Goal: Information Seeking & Learning: Learn about a topic

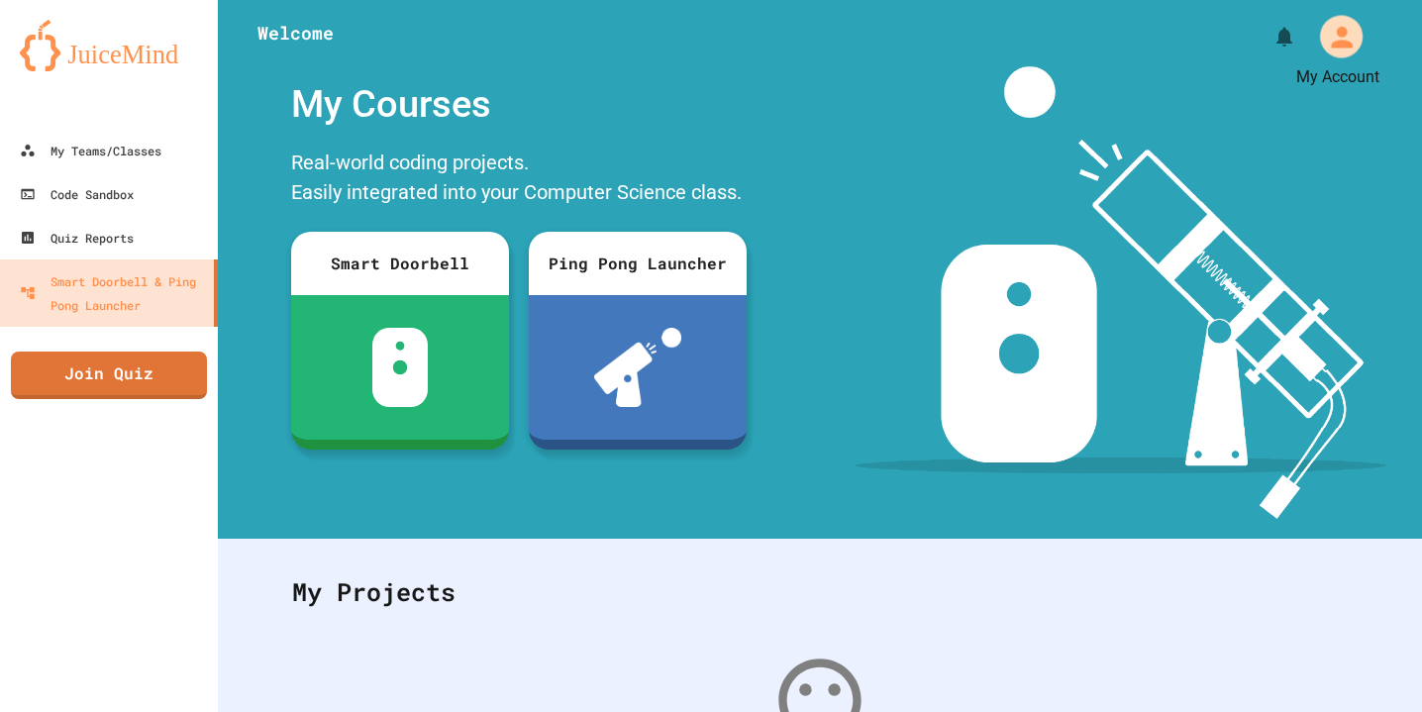
click at [1349, 44] on icon "My Account" at bounding box center [1342, 37] width 22 height 22
click at [86, 711] on div at bounding box center [711, 712] width 1422 height 0
click at [32, 132] on link "My Teams/Classes" at bounding box center [109, 151] width 218 height 44
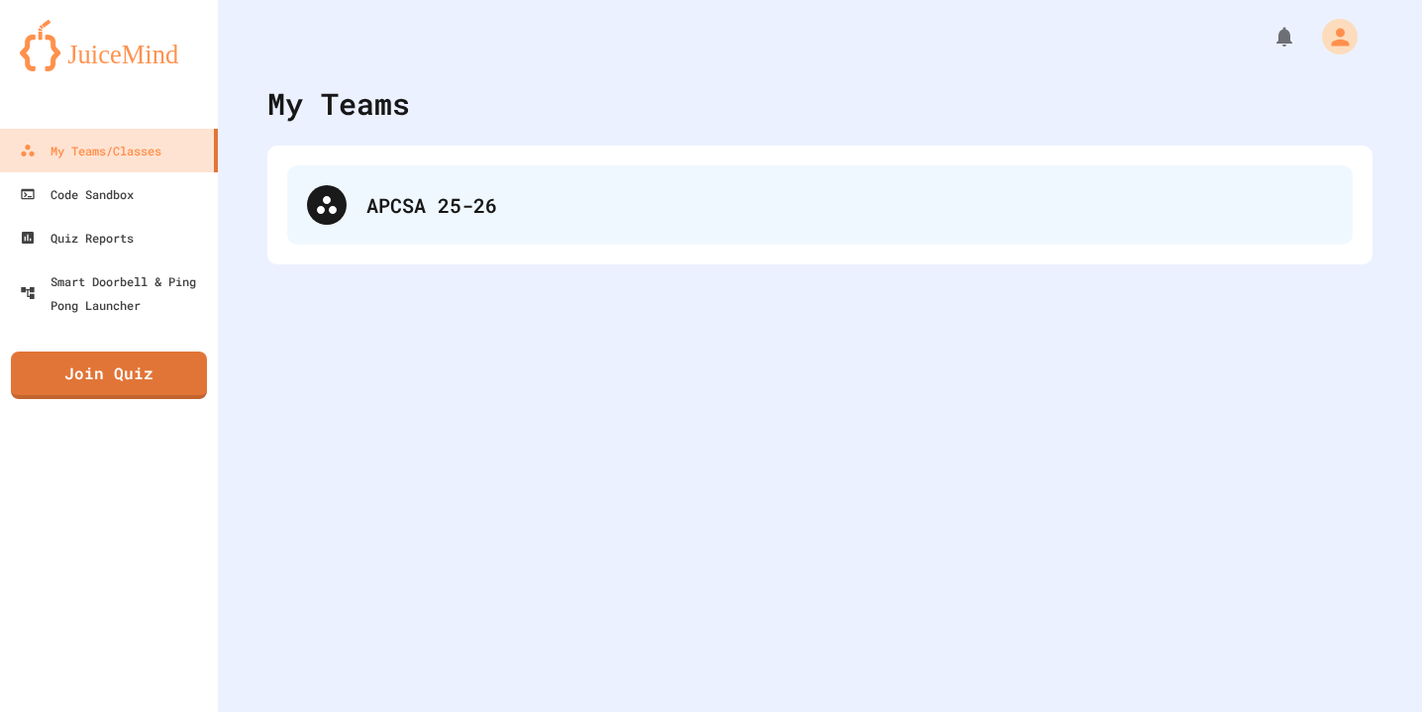
click at [464, 223] on div "APCSA 25-26" at bounding box center [819, 204] width 1065 height 79
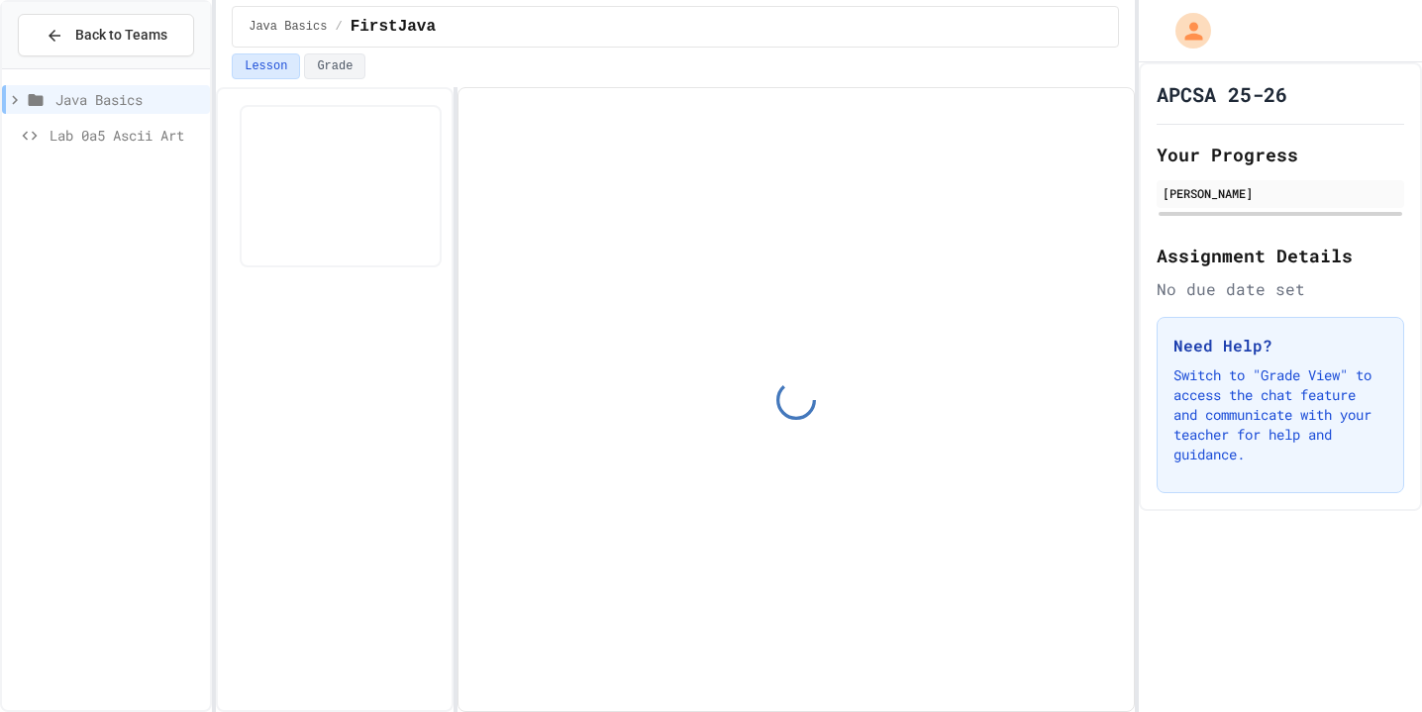
scroll to position [55, 0]
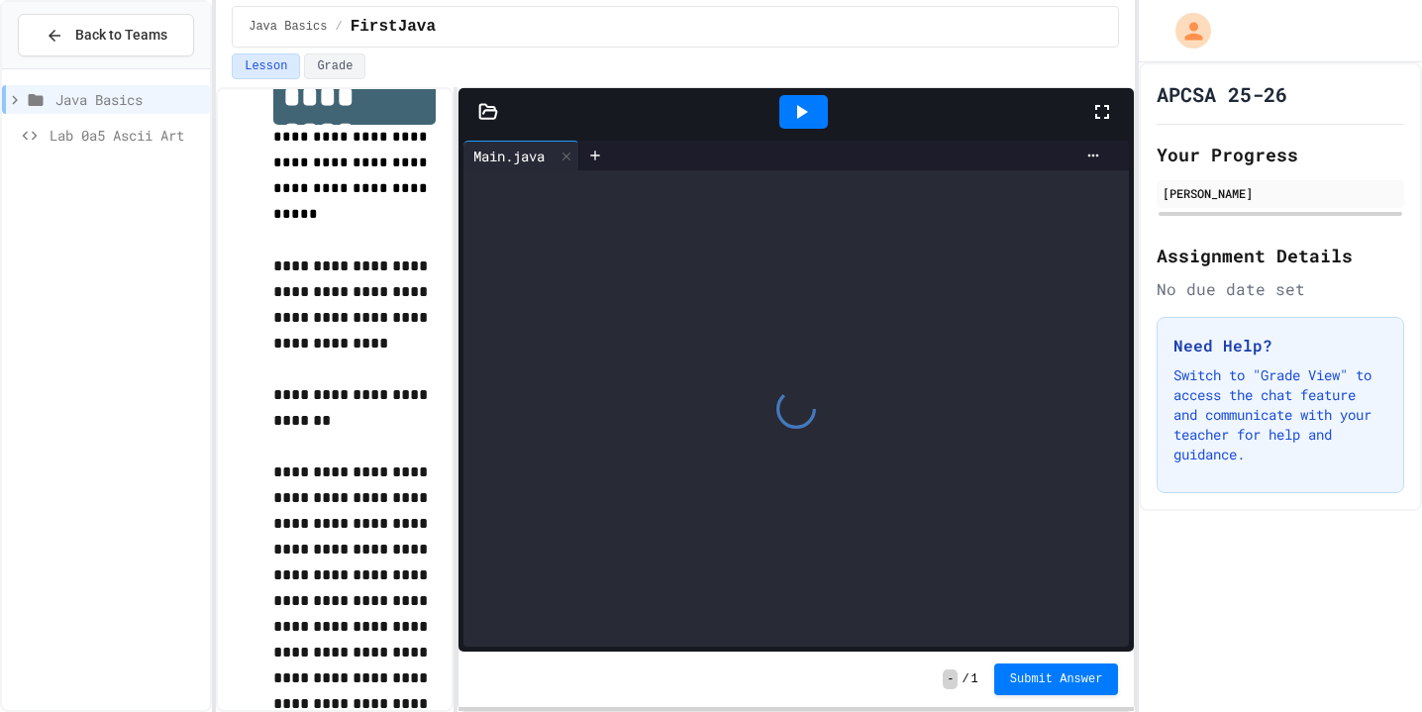
click at [381, 253] on p "**********" at bounding box center [353, 304] width 161 height 103
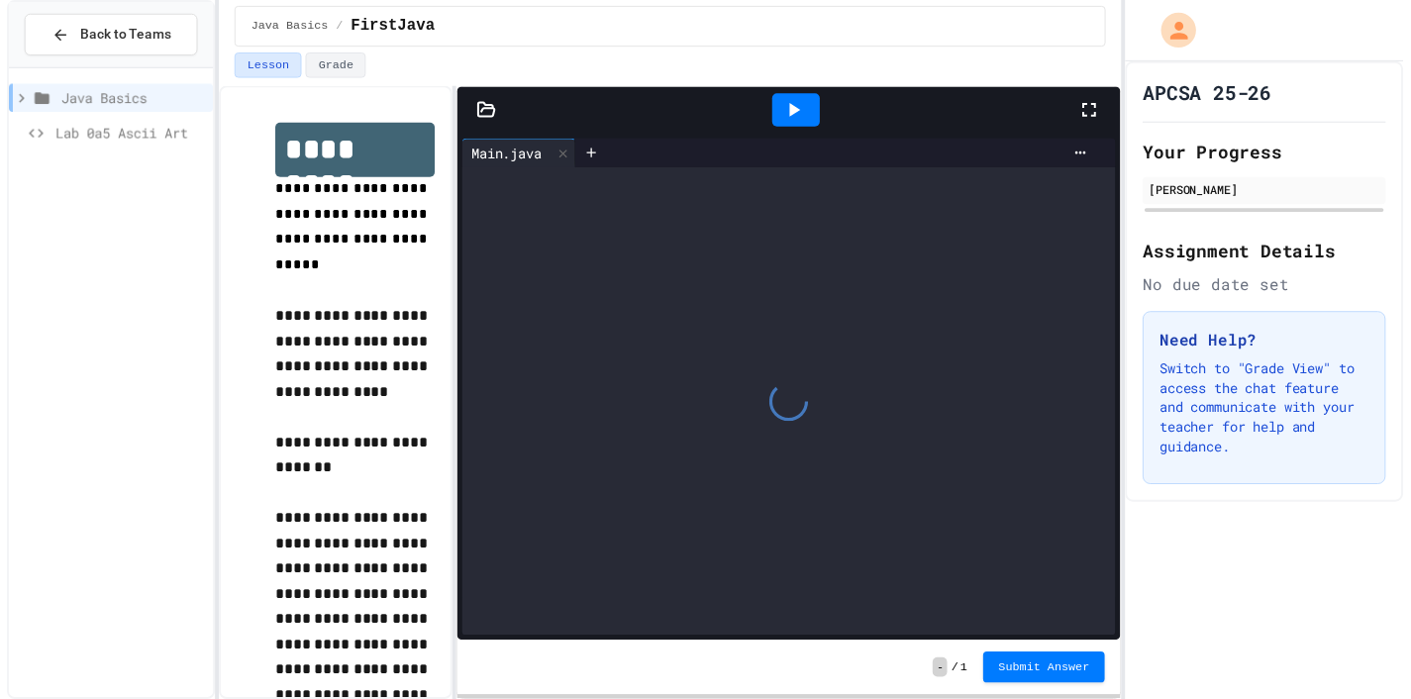
scroll to position [0, 0]
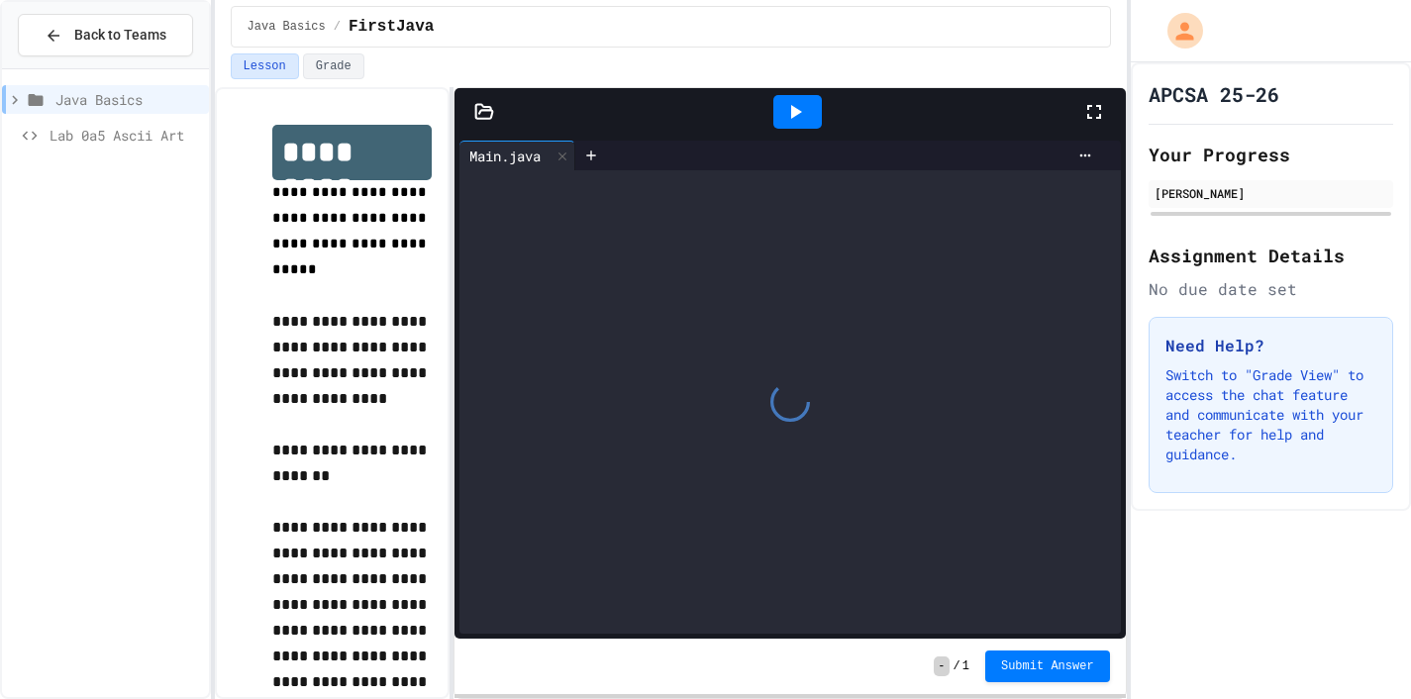
click at [486, 125] on div at bounding box center [789, 112] width 671 height 48
click at [484, 117] on icon at bounding box center [484, 112] width 20 height 20
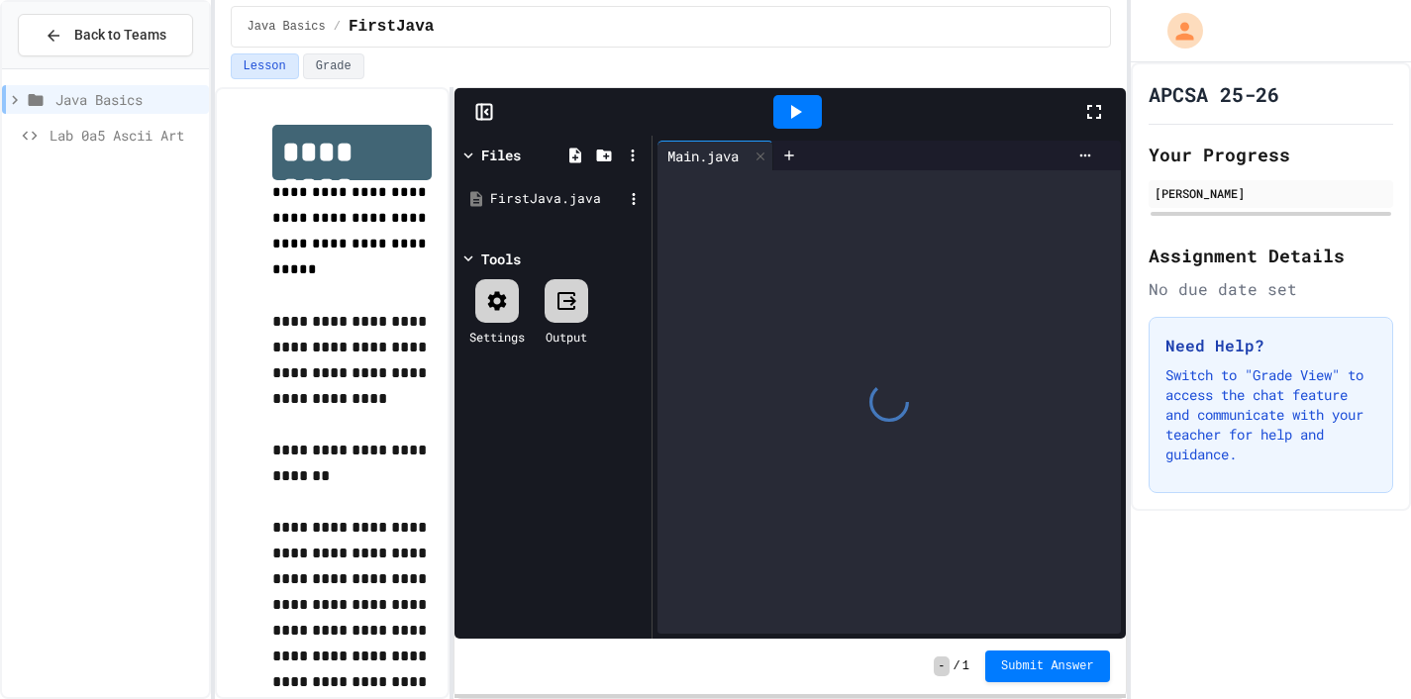
click at [503, 185] on div "FirstJava.java" at bounding box center [552, 199] width 187 height 36
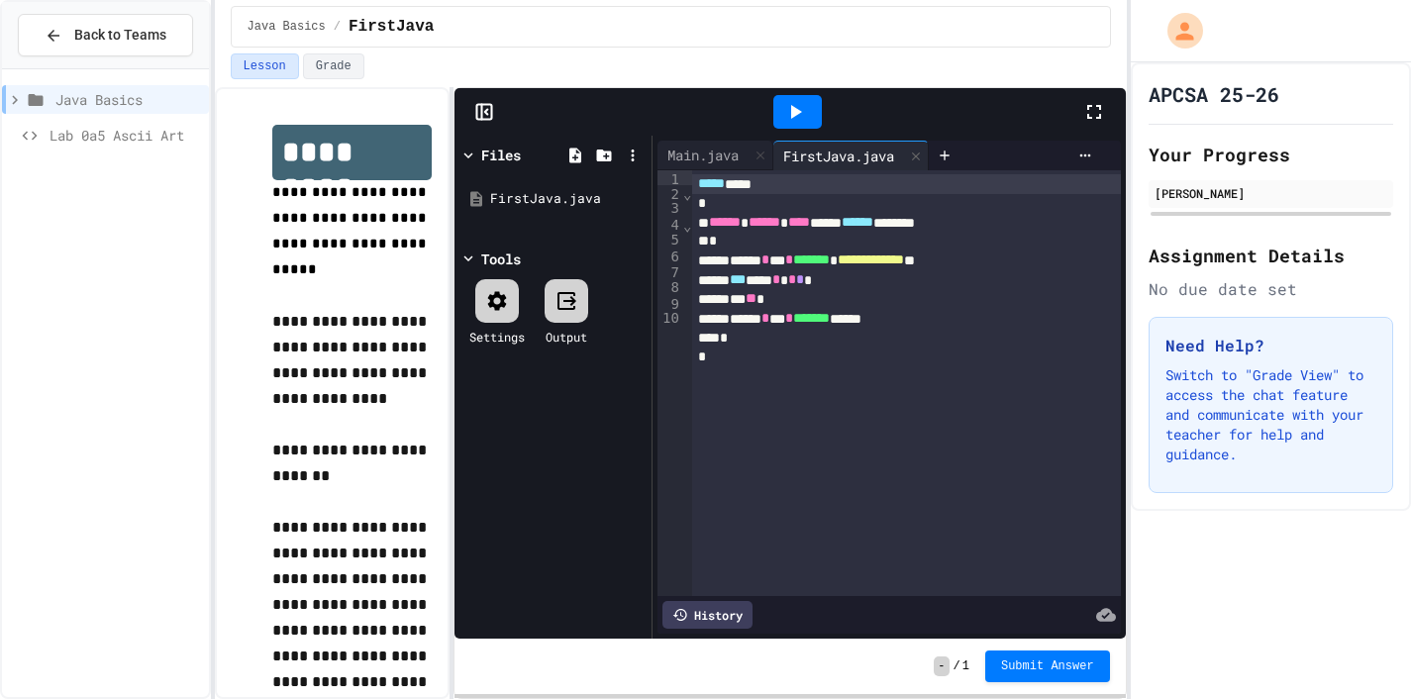
drag, startPoint x: 918, startPoint y: 246, endPoint x: 899, endPoint y: 246, distance: 18.8
click at [918, 246] on div "*" at bounding box center [906, 241] width 428 height 19
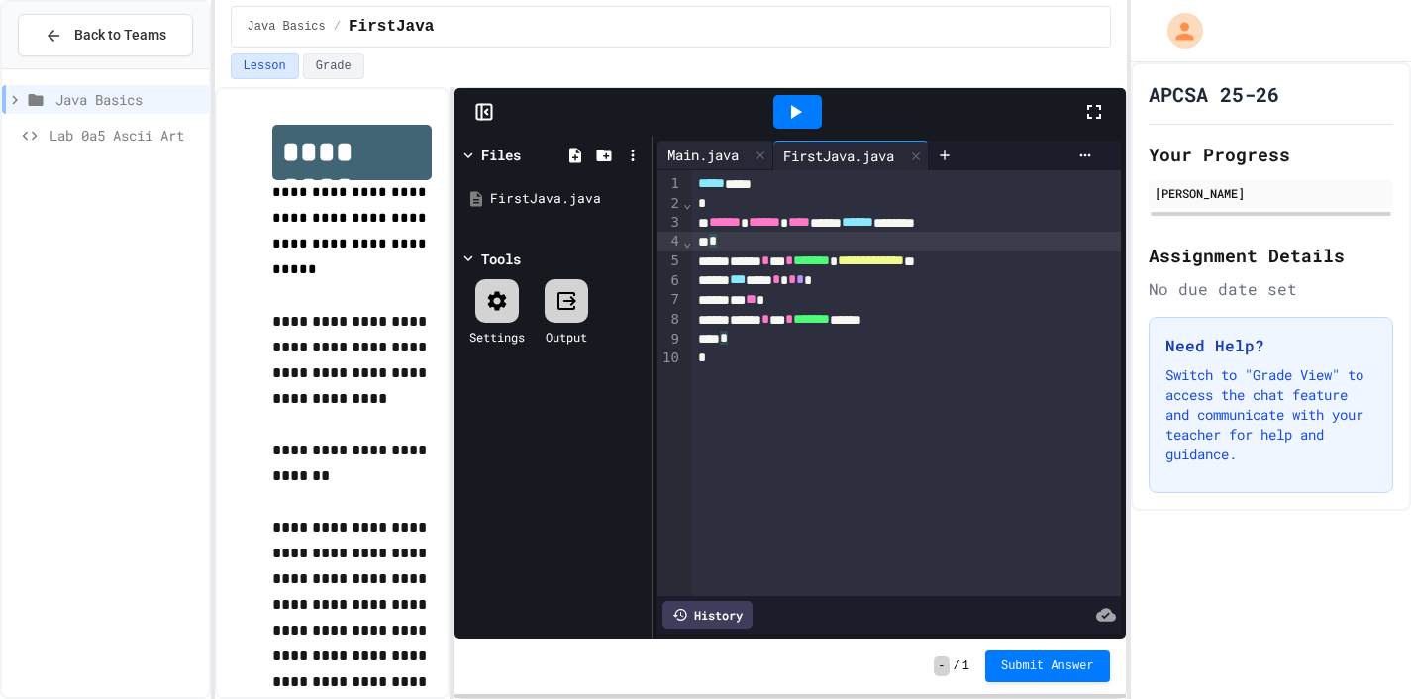
click at [703, 149] on div "Main.java" at bounding box center [702, 155] width 91 height 21
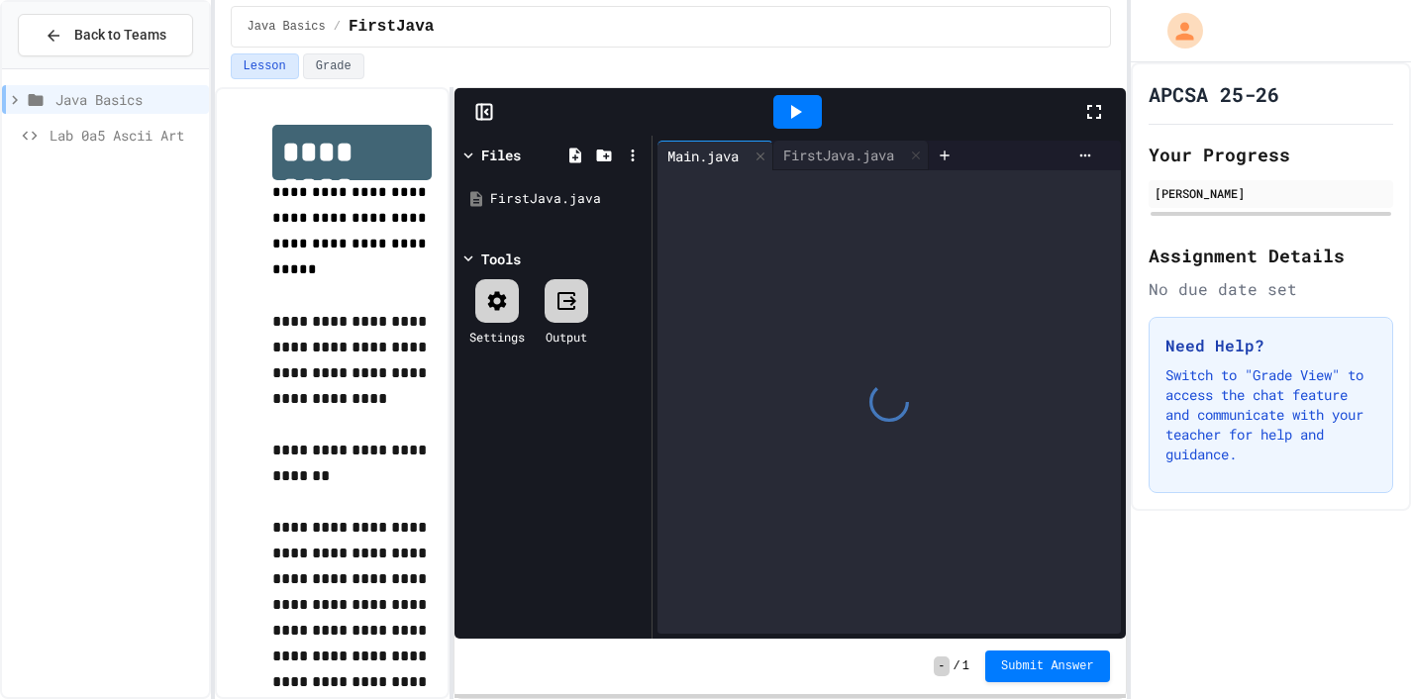
click at [480, 117] on icon at bounding box center [484, 112] width 20 height 20
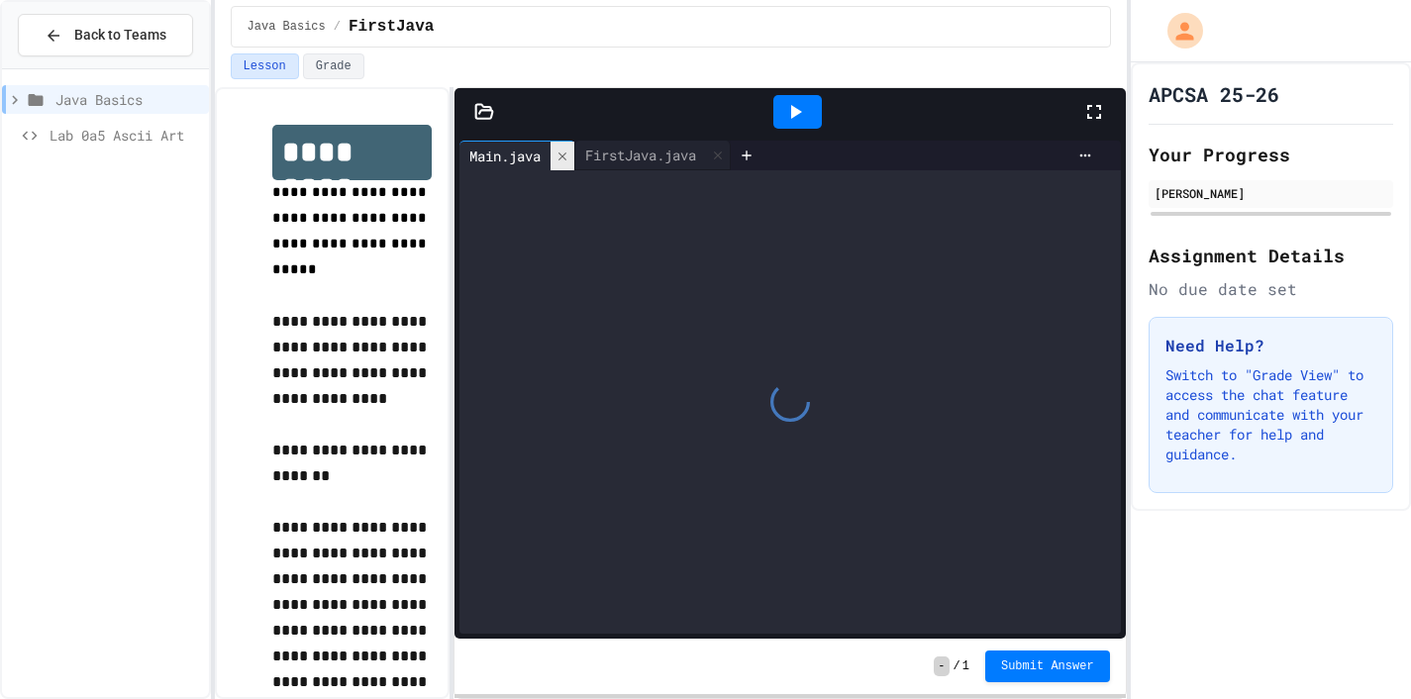
click at [568, 150] on icon at bounding box center [562, 156] width 14 height 14
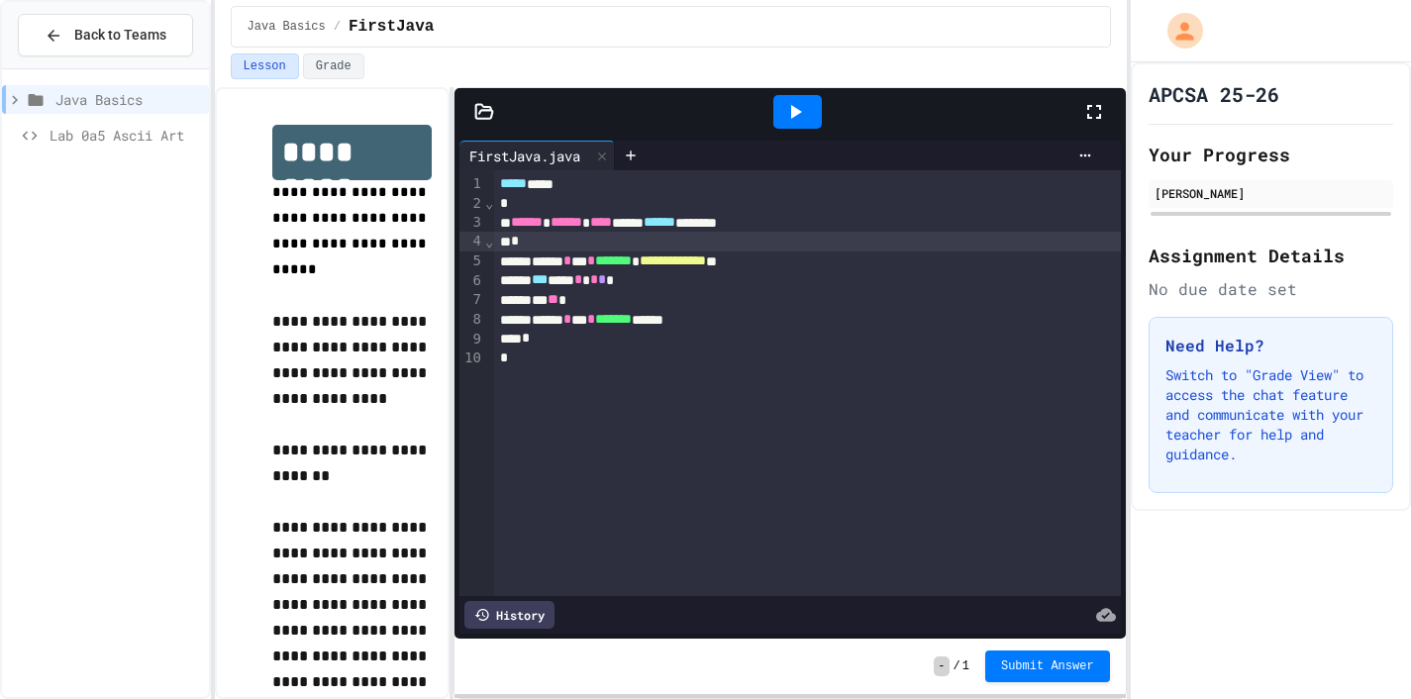
click at [581, 389] on div "**********" at bounding box center [807, 383] width 626 height 426
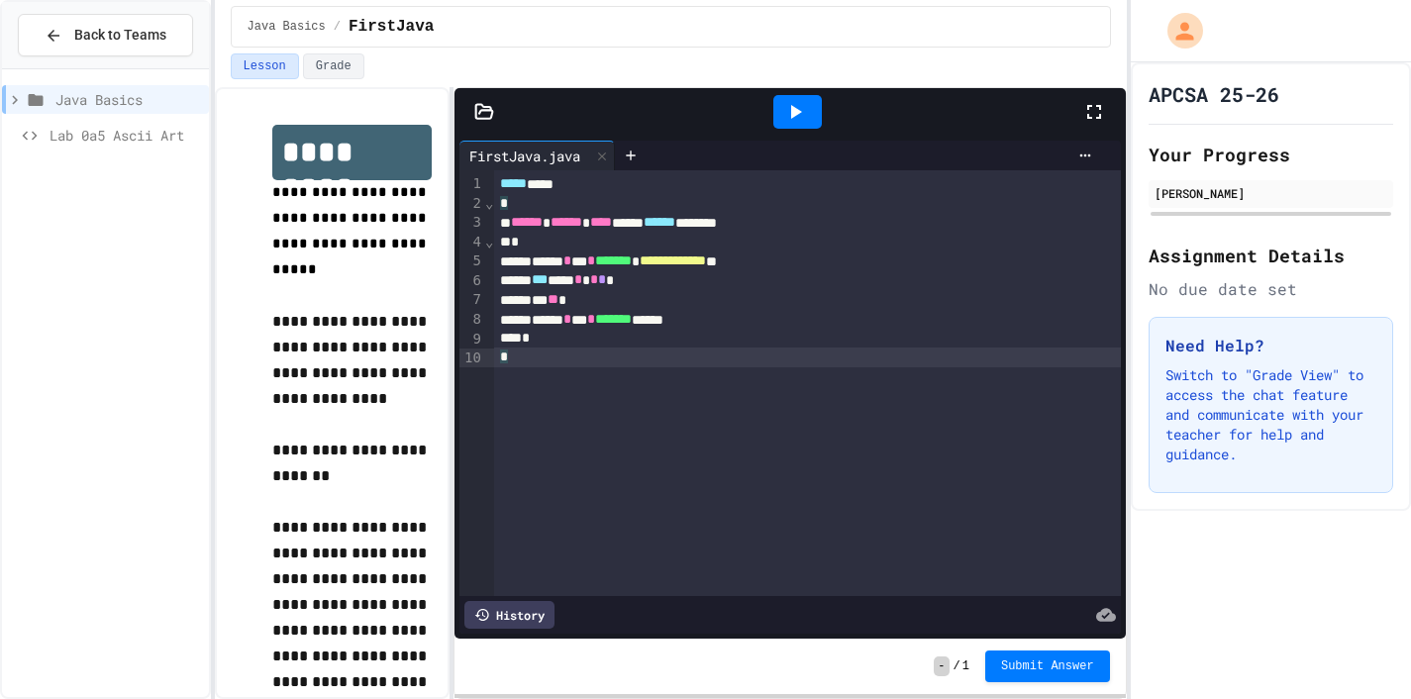
click at [796, 127] on div at bounding box center [797, 112] width 49 height 34
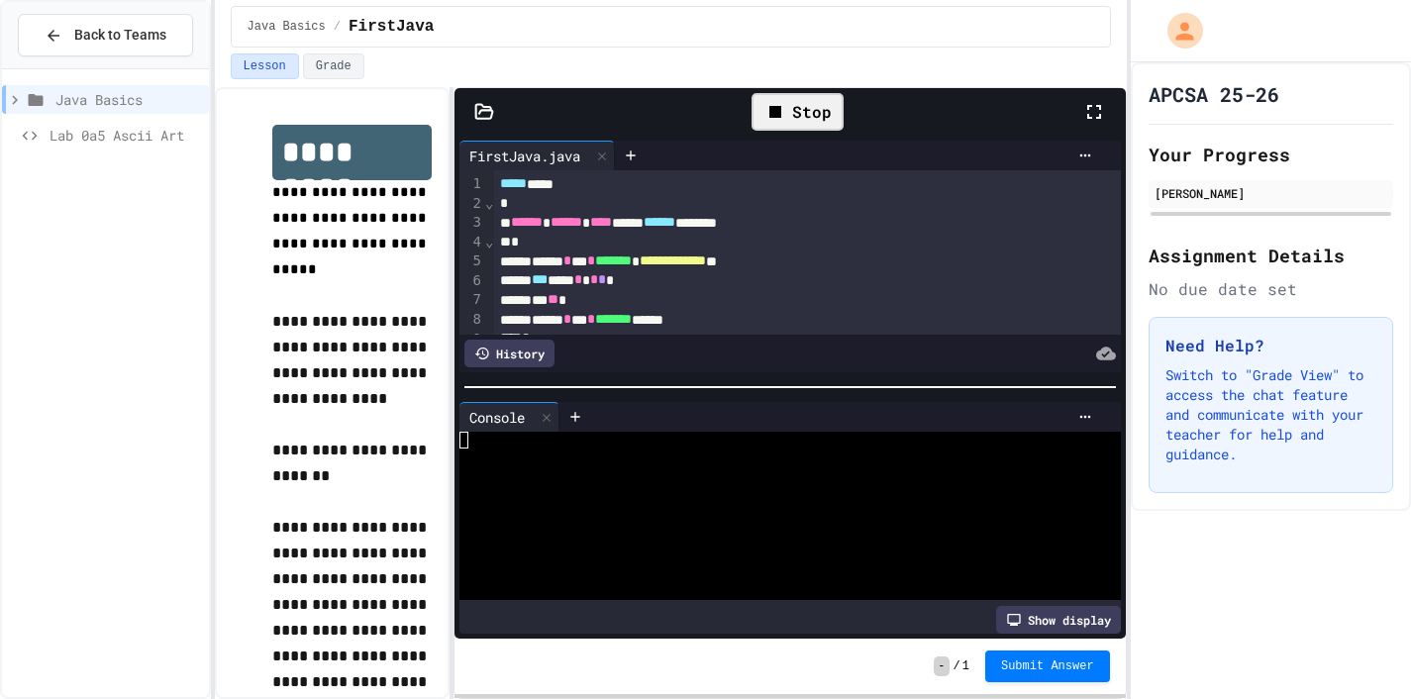
click at [796, 127] on div "Stop" at bounding box center [797, 112] width 92 height 38
click at [796, 127] on div at bounding box center [797, 112] width 49 height 34
click at [558, 188] on div "***** ****" at bounding box center [807, 184] width 626 height 20
click at [791, 100] on div "Stop" at bounding box center [797, 112] width 92 height 38
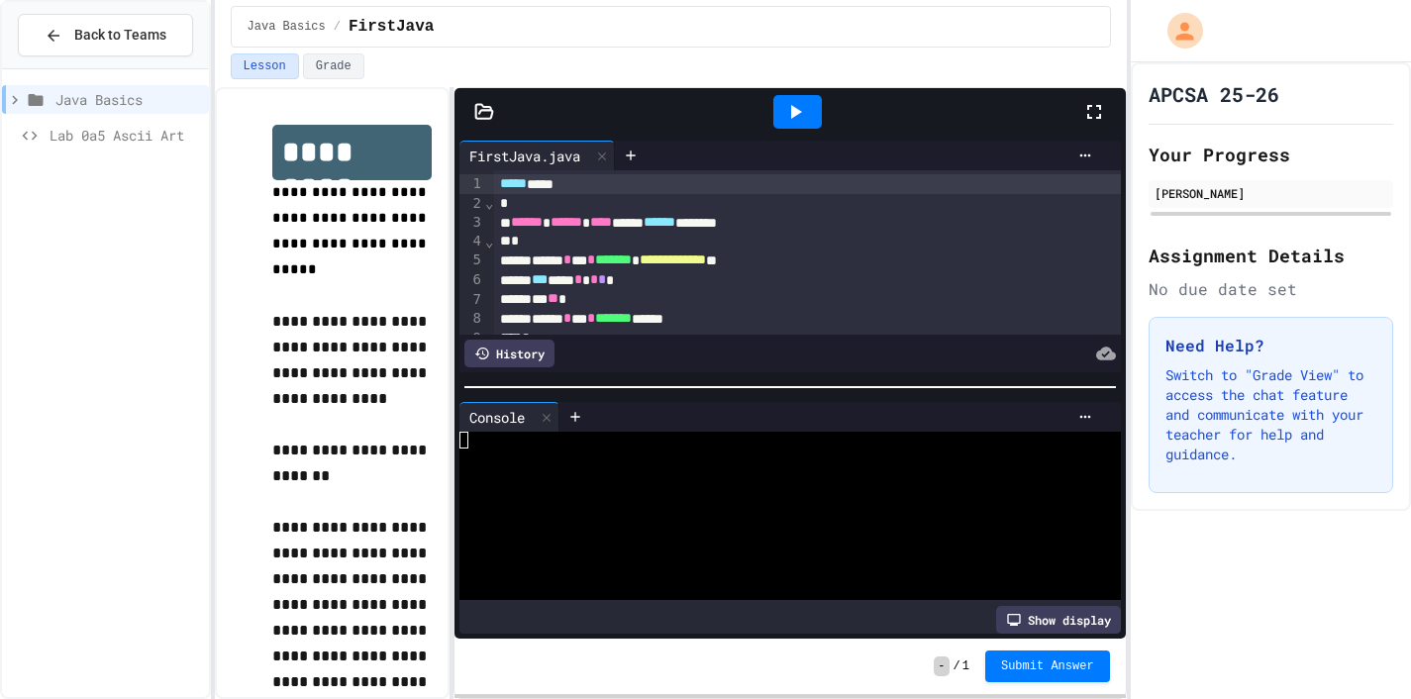
click at [787, 100] on icon at bounding box center [795, 112] width 24 height 24
click at [792, 108] on icon at bounding box center [796, 112] width 11 height 14
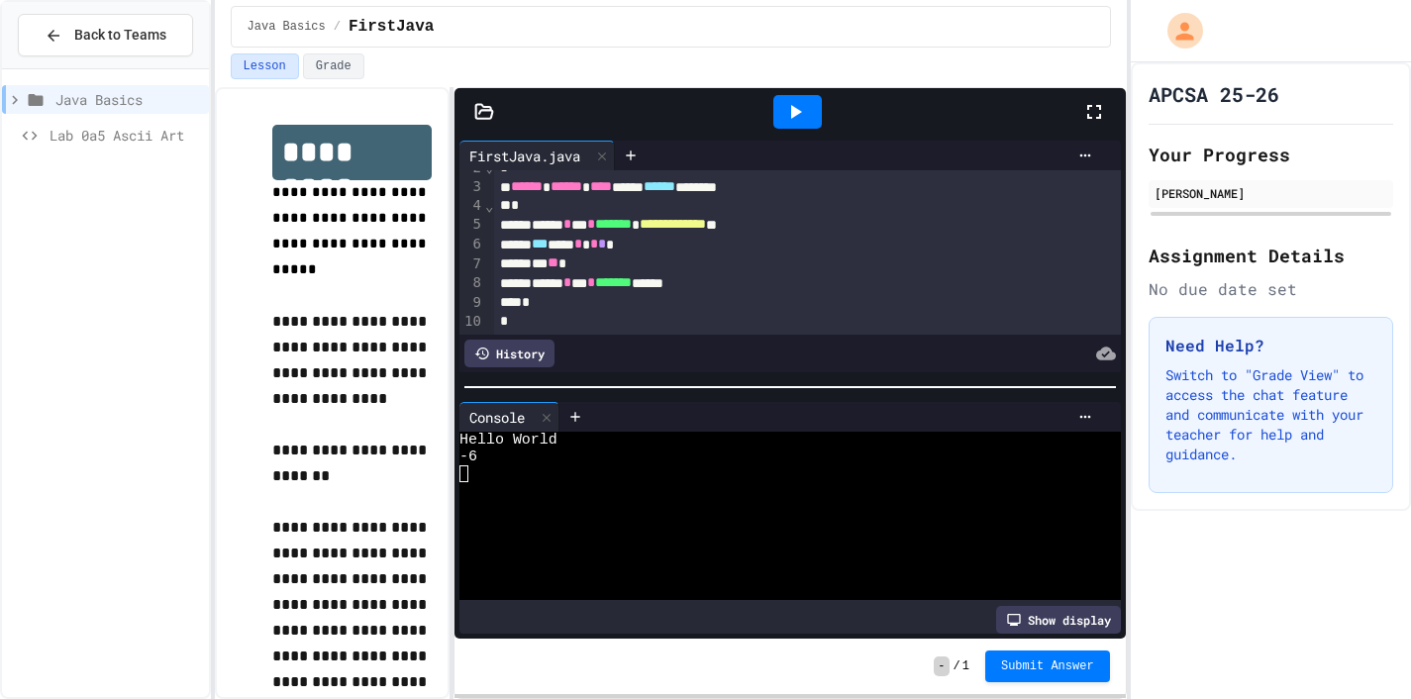
scroll to position [36, 0]
drag, startPoint x: 1059, startPoint y: 364, endPoint x: 1059, endPoint y: 421, distance: 56.4
click at [1059, 421] on div "**********" at bounding box center [789, 387] width 671 height 503
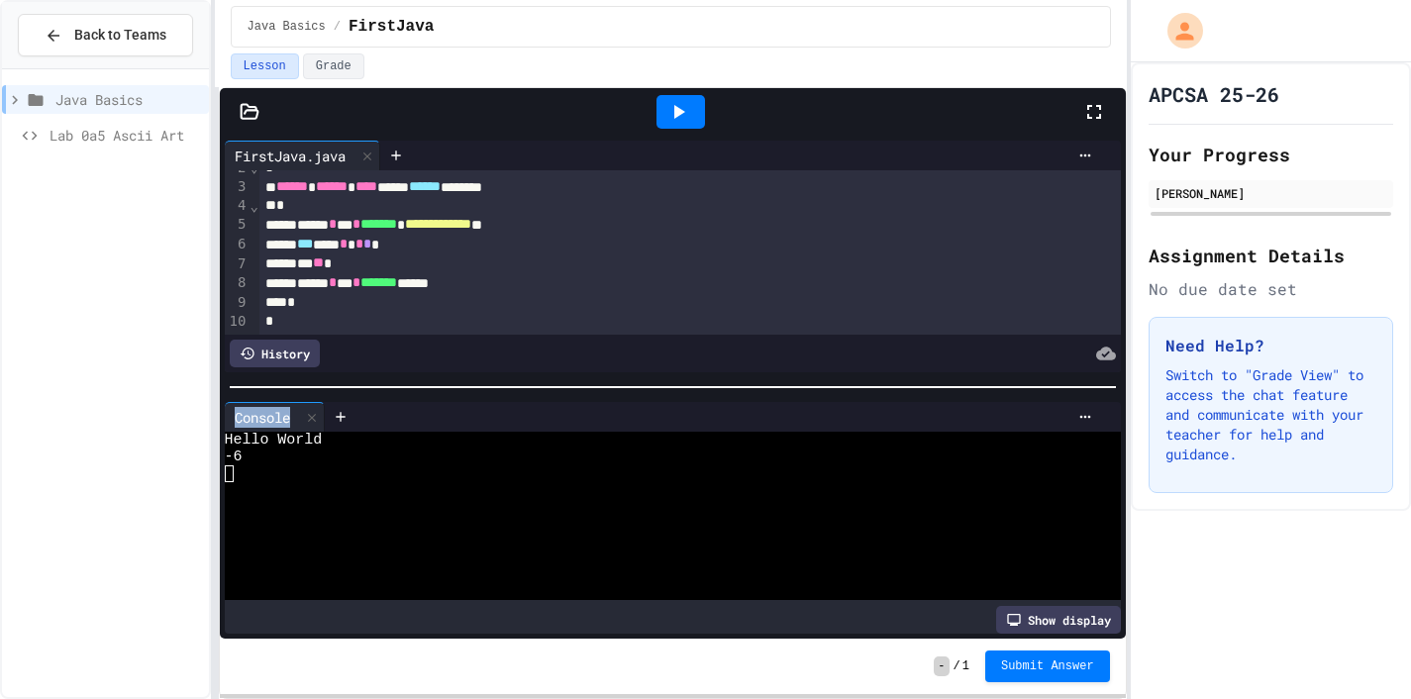
click at [183, 174] on div "**********" at bounding box center [705, 349] width 1411 height 699
